Goal: Task Accomplishment & Management: Use online tool/utility

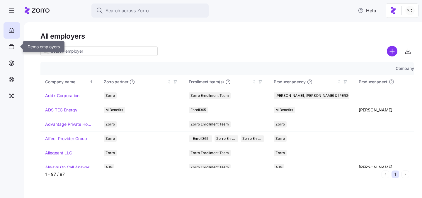
click at [11, 47] on icon at bounding box center [11, 46] width 6 height 7
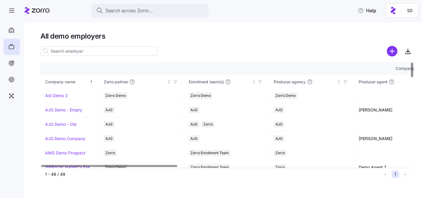
click at [68, 54] on input at bounding box center [98, 51] width 117 height 9
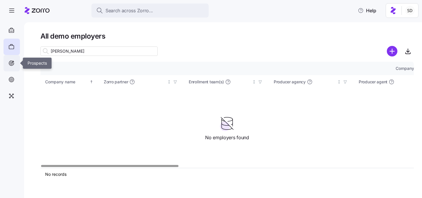
type input "phillips"
click at [13, 64] on icon at bounding box center [11, 63] width 6 height 7
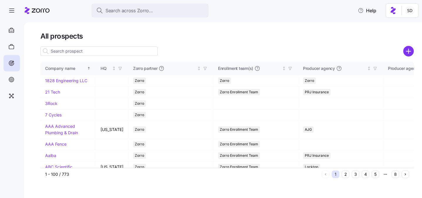
click at [69, 52] on input at bounding box center [98, 51] width 117 height 9
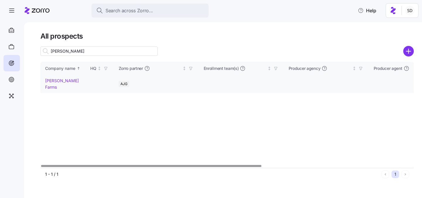
type input "Phillip"
click at [52, 80] on link "[PERSON_NAME] Farms" at bounding box center [62, 83] width 34 height 11
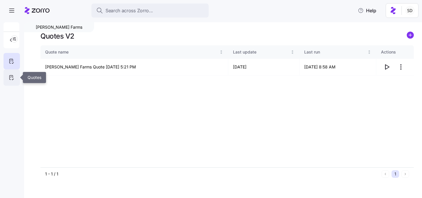
click at [13, 75] on icon at bounding box center [11, 77] width 6 height 7
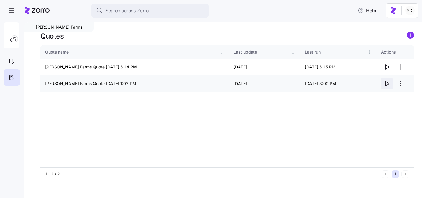
click at [387, 84] on icon "button" at bounding box center [386, 83] width 7 height 7
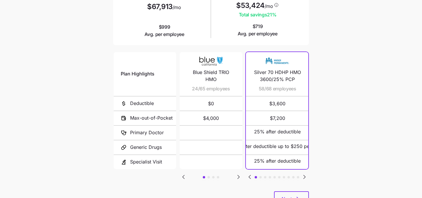
scroll to position [121, 0]
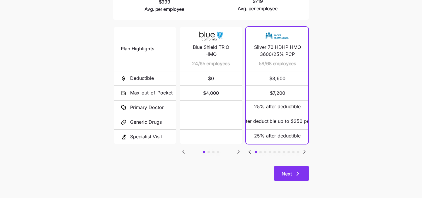
click at [293, 173] on span "Next" at bounding box center [291, 173] width 20 height 7
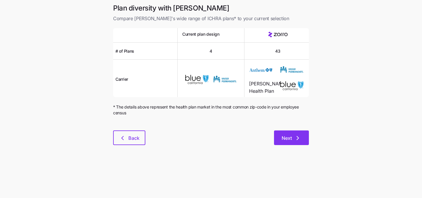
click at [292, 142] on button "Next" at bounding box center [291, 138] width 35 height 15
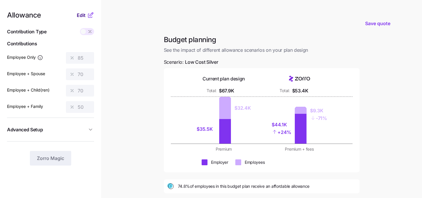
click at [81, 14] on span "Edit" at bounding box center [81, 15] width 9 height 7
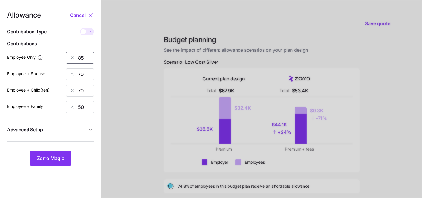
click at [84, 61] on input "85" at bounding box center [80, 58] width 28 height 12
type input "8"
click at [83, 75] on input "70" at bounding box center [80, 75] width 28 height 12
click at [89, 55] on input "60" at bounding box center [80, 58] width 28 height 12
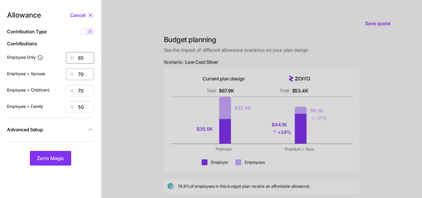
type input "65"
click at [82, 76] on input "70" at bounding box center [80, 75] width 28 height 12
type input "30"
click at [79, 90] on input "70" at bounding box center [80, 91] width 28 height 12
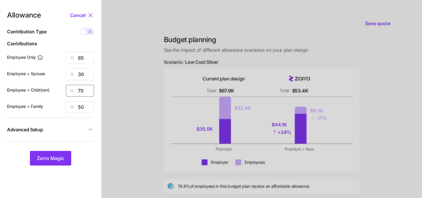
click at [79, 90] on input "70" at bounding box center [80, 91] width 28 height 12
type input "30"
click at [78, 105] on input "50" at bounding box center [80, 107] width 28 height 12
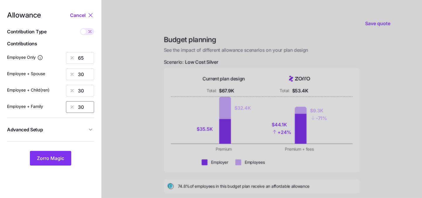
type input "30"
click at [138, 107] on div at bounding box center [261, 144] width 320 height 288
click at [52, 161] on span "Zorro Magic" at bounding box center [50, 158] width 27 height 7
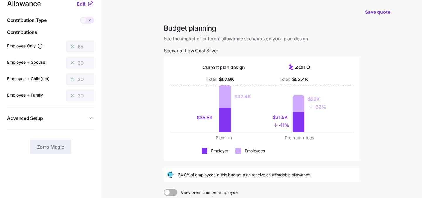
scroll to position [8, 0]
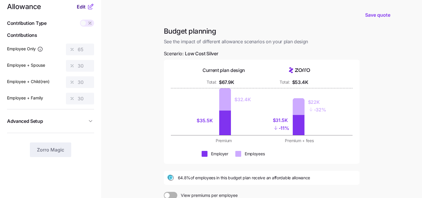
click at [79, 8] on span "Edit" at bounding box center [81, 6] width 9 height 7
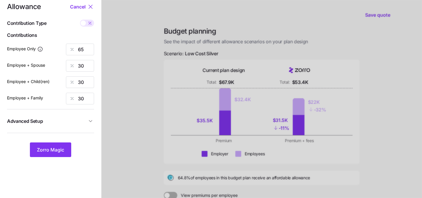
click at [86, 24] on span at bounding box center [90, 23] width 8 height 7
click at [80, 20] on input "checkbox" at bounding box center [80, 20] width 0 height 0
type input "369"
type input "341"
type input "303"
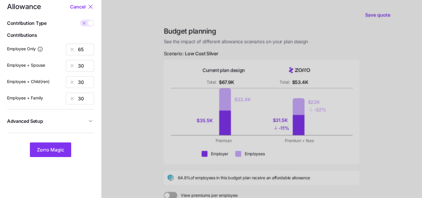
type input "474"
click at [88, 22] on span at bounding box center [84, 23] width 8 height 7
click at [80, 20] on input "checkbox" at bounding box center [80, 20] width 0 height 0
type input "65"
type input "30"
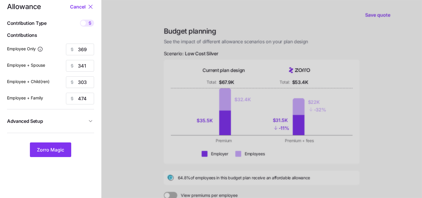
type input "30"
click at [86, 46] on input "65" at bounding box center [80, 50] width 28 height 12
type input "60"
click at [134, 66] on div at bounding box center [261, 136] width 320 height 288
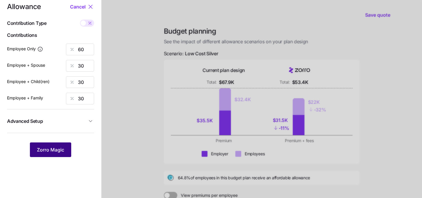
click at [57, 153] on span "Zorro Magic" at bounding box center [50, 149] width 27 height 7
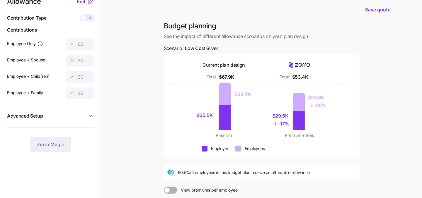
scroll to position [90, 0]
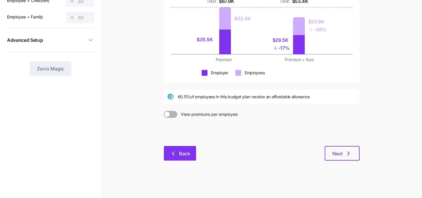
click at [171, 149] on button "Back" at bounding box center [180, 153] width 32 height 15
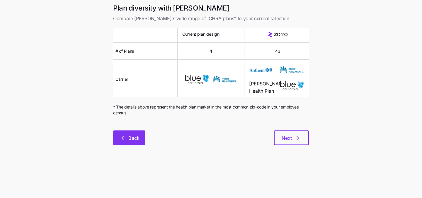
click at [133, 131] on button "Back" at bounding box center [129, 138] width 32 height 15
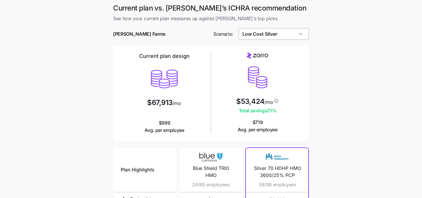
click at [261, 35] on input "Low Cost Silver" at bounding box center [273, 34] width 71 height 12
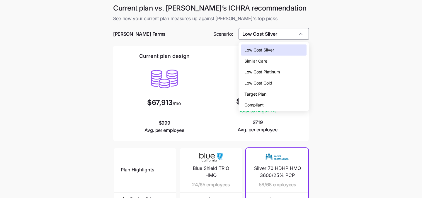
click at [268, 83] on span "Low Cost Gold" at bounding box center [258, 83] width 28 height 6
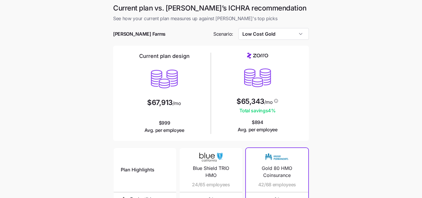
type input "Low Cost Gold"
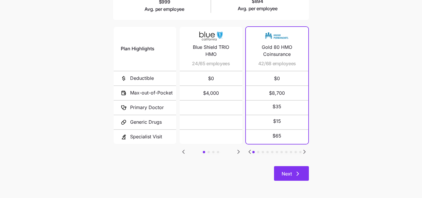
click at [290, 177] on span "Next" at bounding box center [286, 173] width 10 height 7
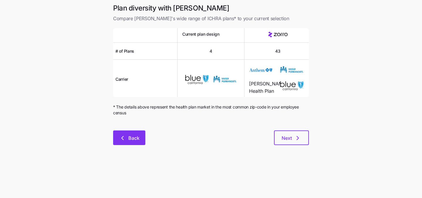
click at [121, 141] on icon "button" at bounding box center [122, 138] width 7 height 7
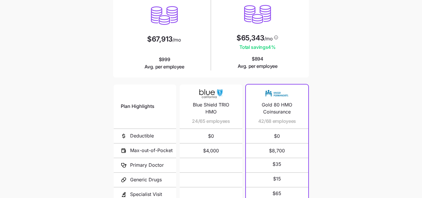
scroll to position [121, 0]
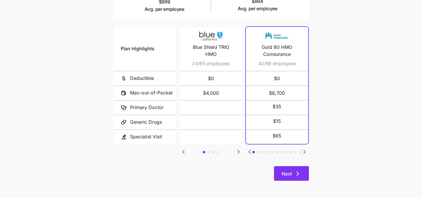
click at [294, 170] on icon "button" at bounding box center [297, 173] width 7 height 7
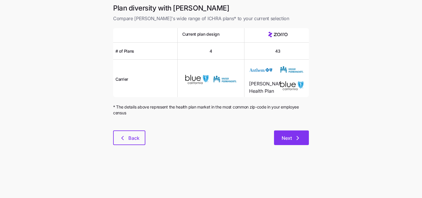
click at [287, 138] on span "Next" at bounding box center [286, 138] width 10 height 7
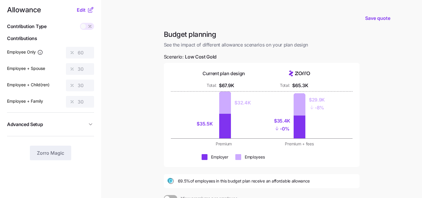
scroll to position [6, 0]
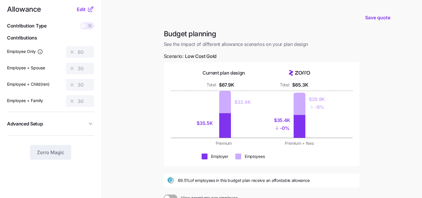
click at [83, 13] on div "Allowance Edit Contribution Type Use classes Contributions Employee Only 60 Emp…" at bounding box center [50, 83] width 87 height 154
click at [82, 10] on span "Edit" at bounding box center [81, 9] width 9 height 7
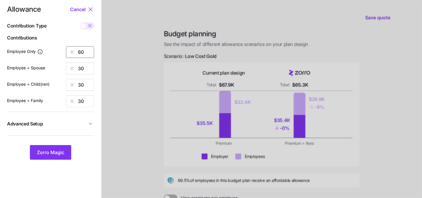
click at [84, 50] on input "60" at bounding box center [80, 52] width 28 height 12
type input "65"
click at [60, 151] on span "Zorro Magic" at bounding box center [50, 152] width 27 height 7
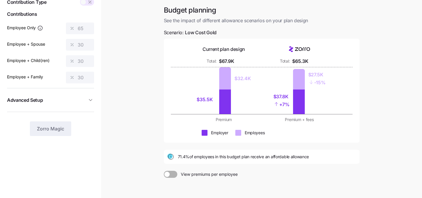
scroll to position [30, 0]
